Goal: Task Accomplishment & Management: Complete application form

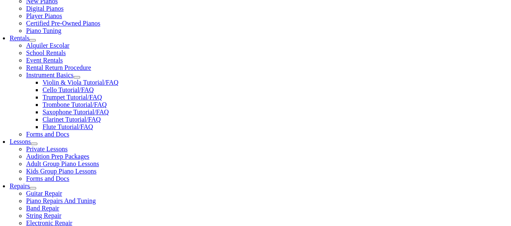
scroll to position [264, 0]
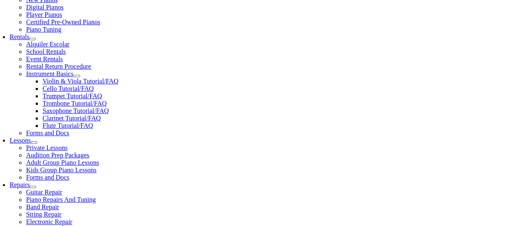
type input "m"
